Goal: Entertainment & Leisure: Consume media (video, audio)

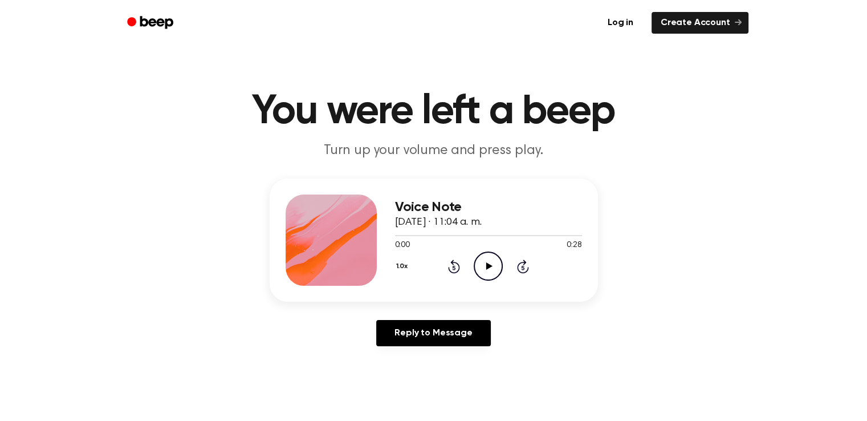
click at [490, 267] on icon at bounding box center [489, 265] width 6 height 7
click at [489, 269] on icon "Play Audio" at bounding box center [488, 265] width 29 height 29
click at [493, 273] on icon "Play Audio" at bounding box center [488, 265] width 29 height 29
